Goal: Transaction & Acquisition: Purchase product/service

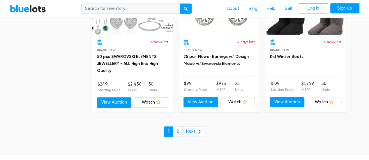
scroll to position [2531, 0]
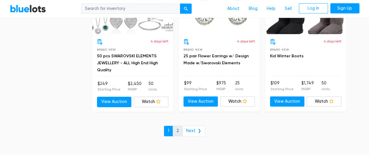
click at [177, 126] on link "2" at bounding box center [177, 131] width 10 height 10
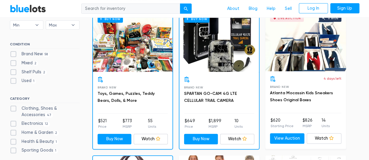
scroll to position [58, 0]
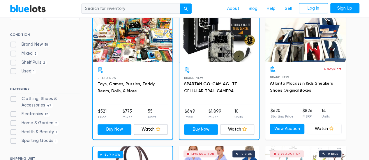
click at [317, 54] on div "Live Auction 0 bids" at bounding box center [305, 31] width 81 height 61
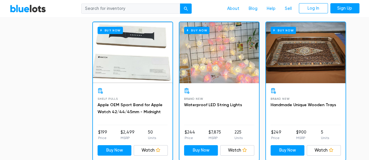
scroll to position [1047, 0]
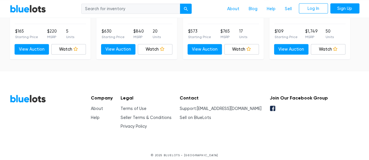
scroll to position [647, 0]
